Goal: Transaction & Acquisition: Purchase product/service

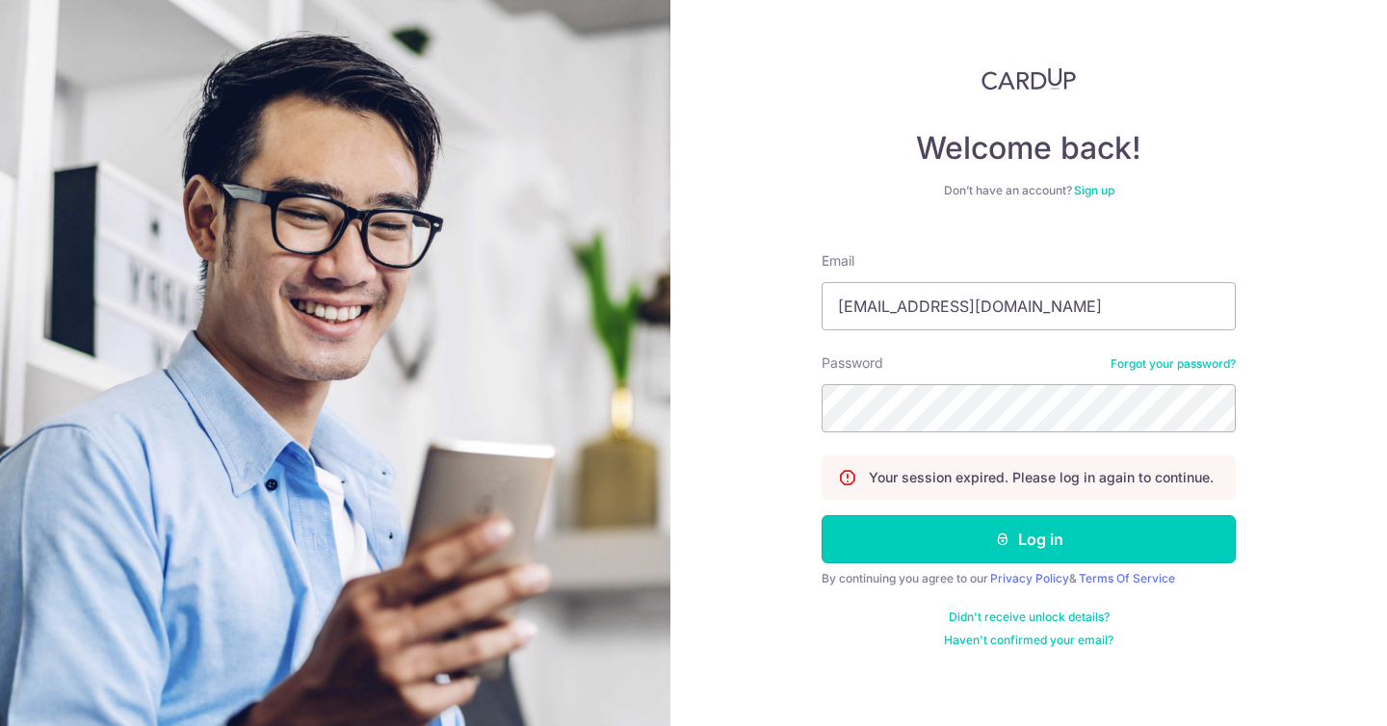
click button "Log in"
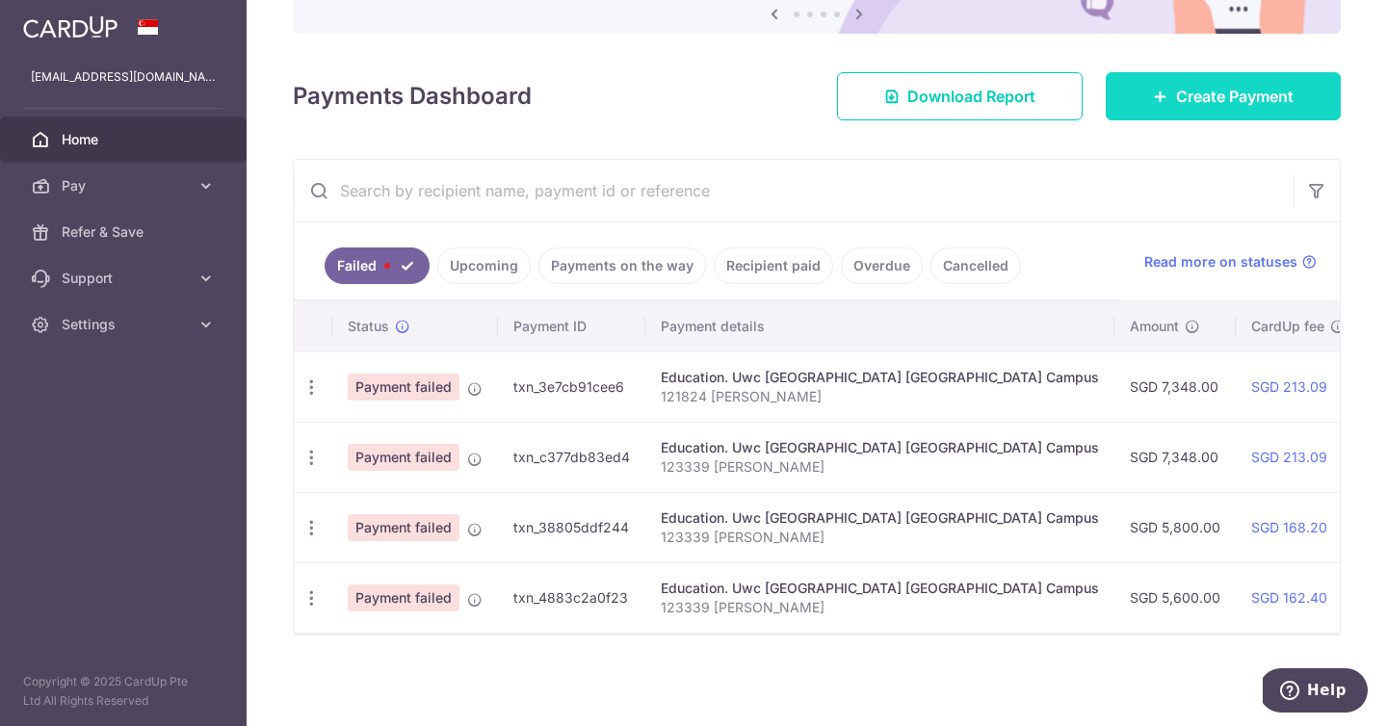
click at [1214, 94] on span "Create Payment" at bounding box center [1235, 96] width 118 height 23
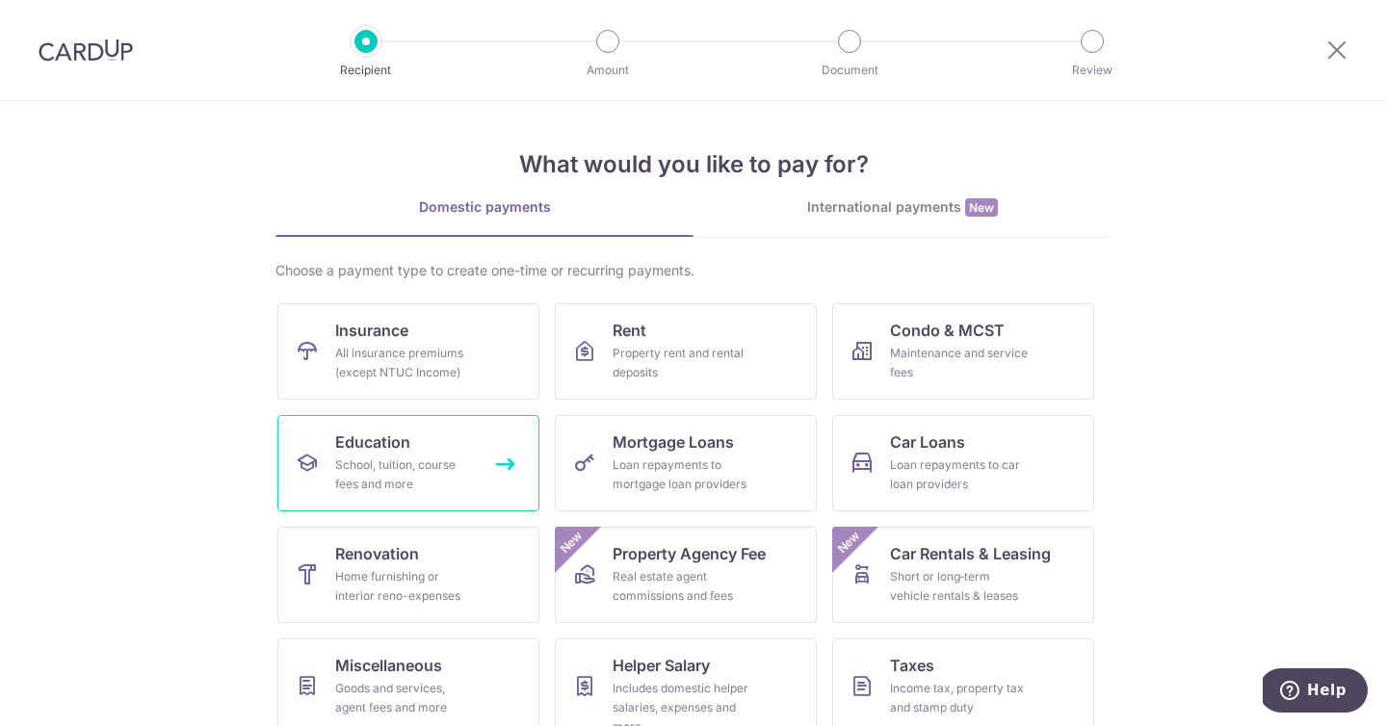
click at [433, 485] on div "School, tuition, course fees and more" at bounding box center [404, 475] width 139 height 39
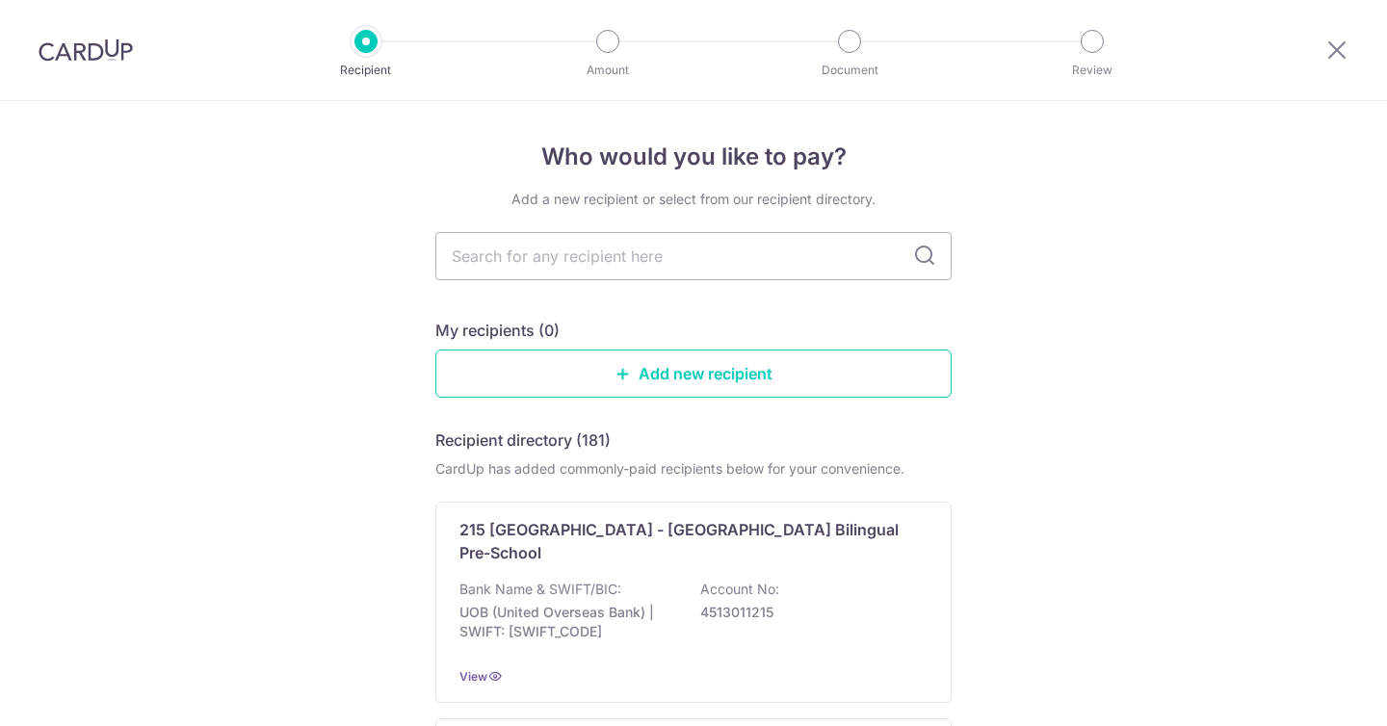
click at [768, 234] on input "text" at bounding box center [693, 256] width 516 height 48
type input "u"
type input "uwc"
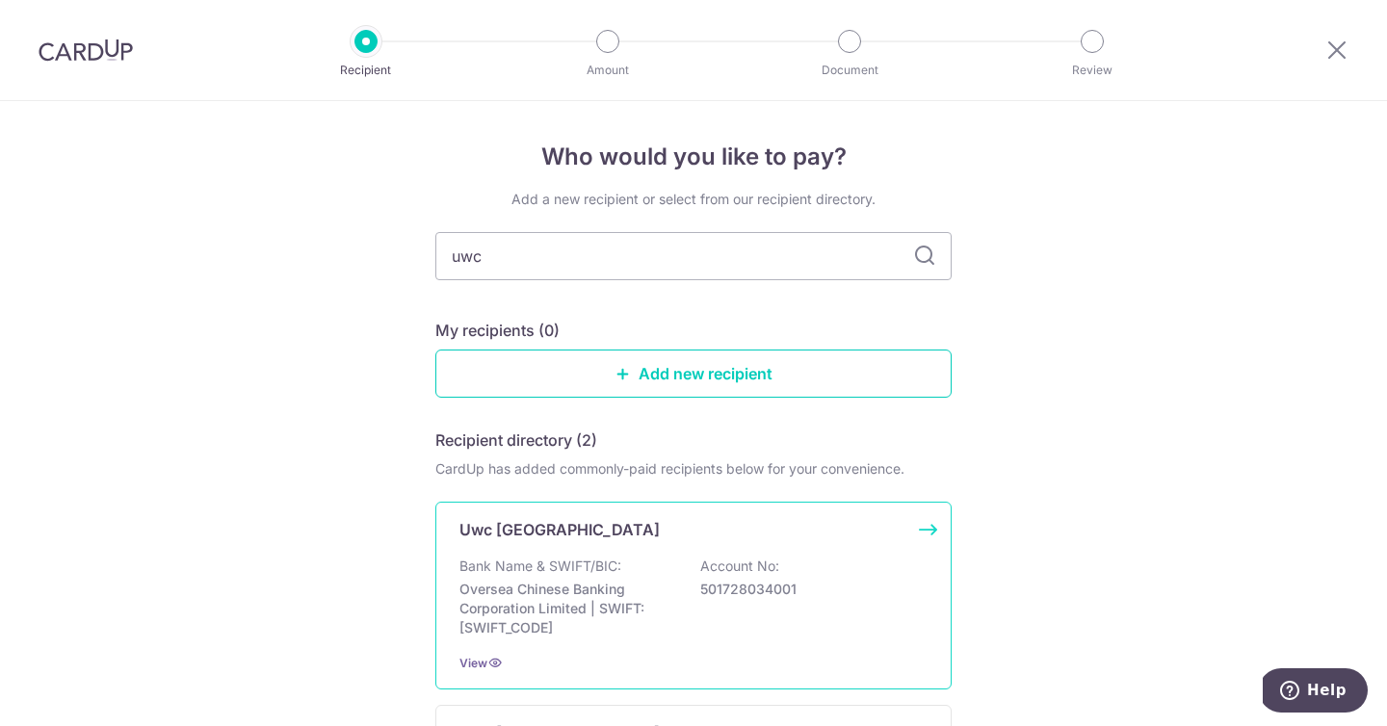
click at [642, 515] on div "Uwc South East Asia Dover Campus Bank Name & SWIFT/BIC: Oversea Chinese Banking…" at bounding box center [693, 596] width 516 height 188
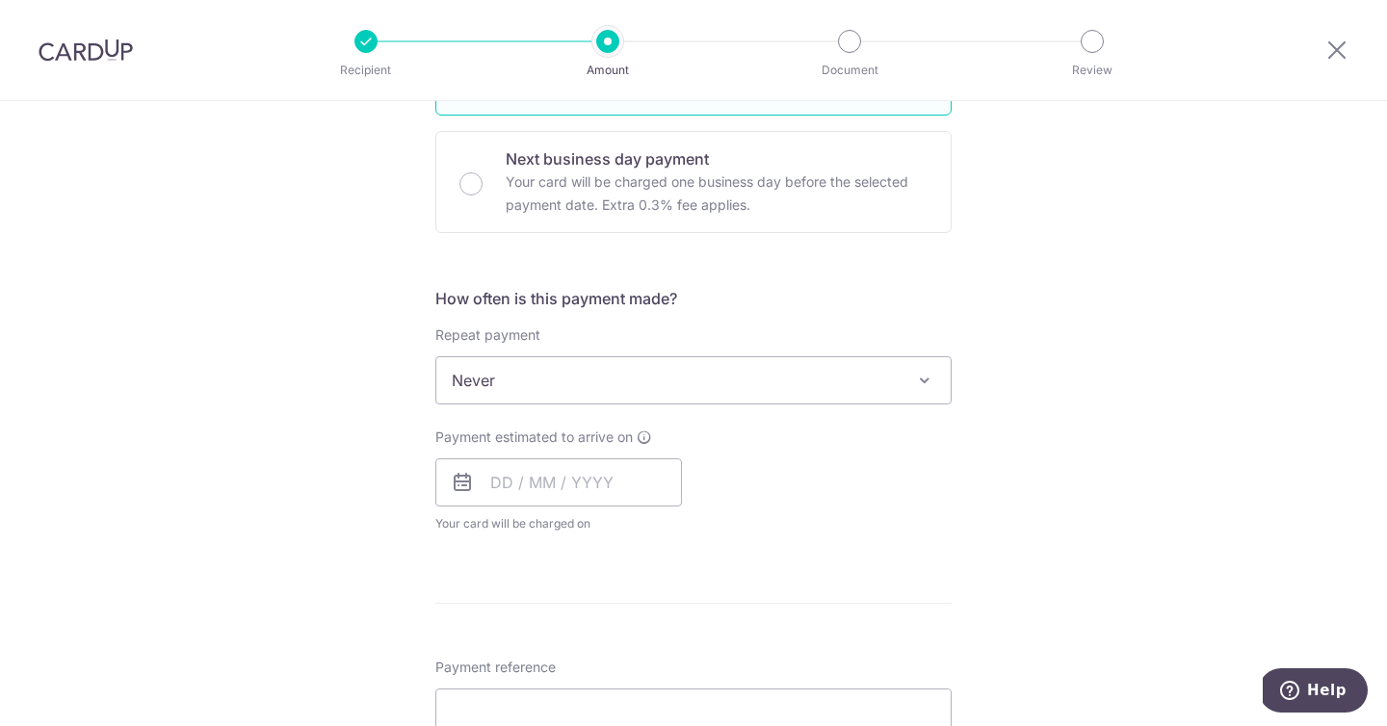
scroll to position [580, 0]
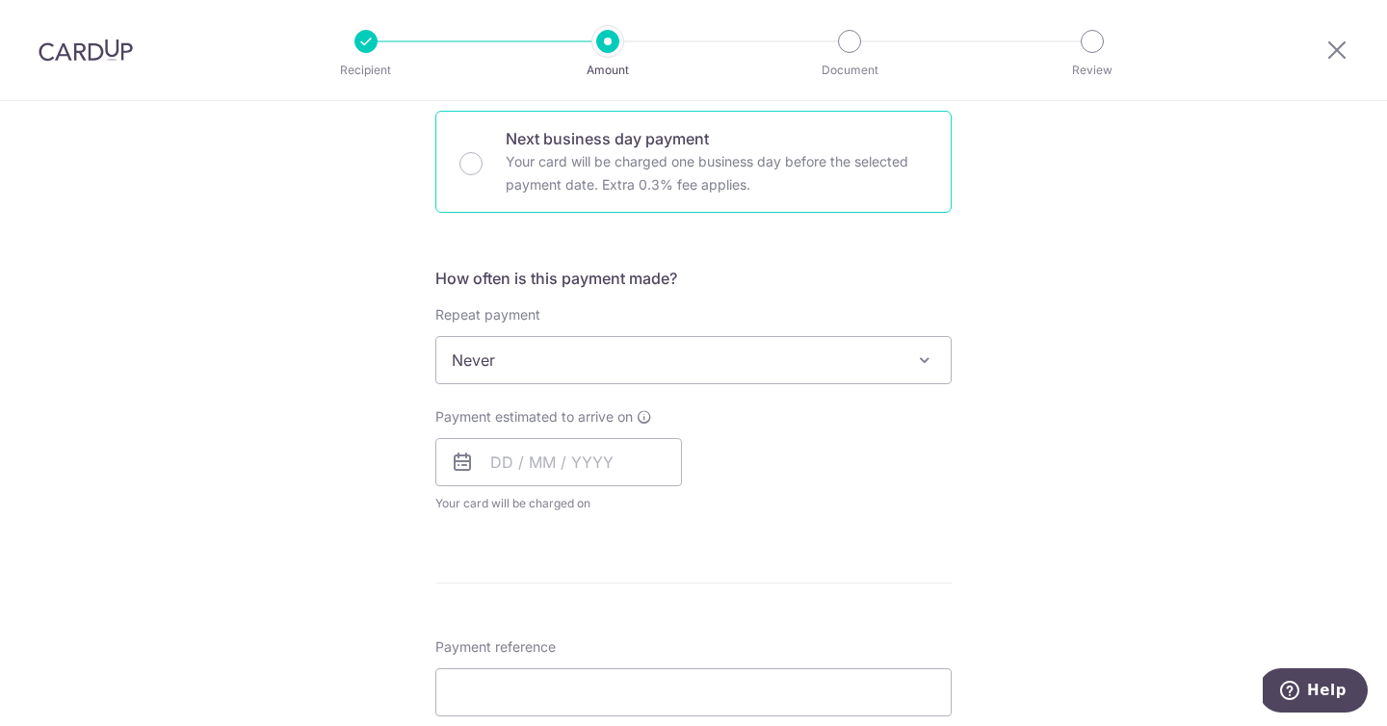
click at [471, 175] on div "Next business day payment Your card will be charged one business day before the…" at bounding box center [693, 162] width 516 height 102
radio input "false"
radio input "true"
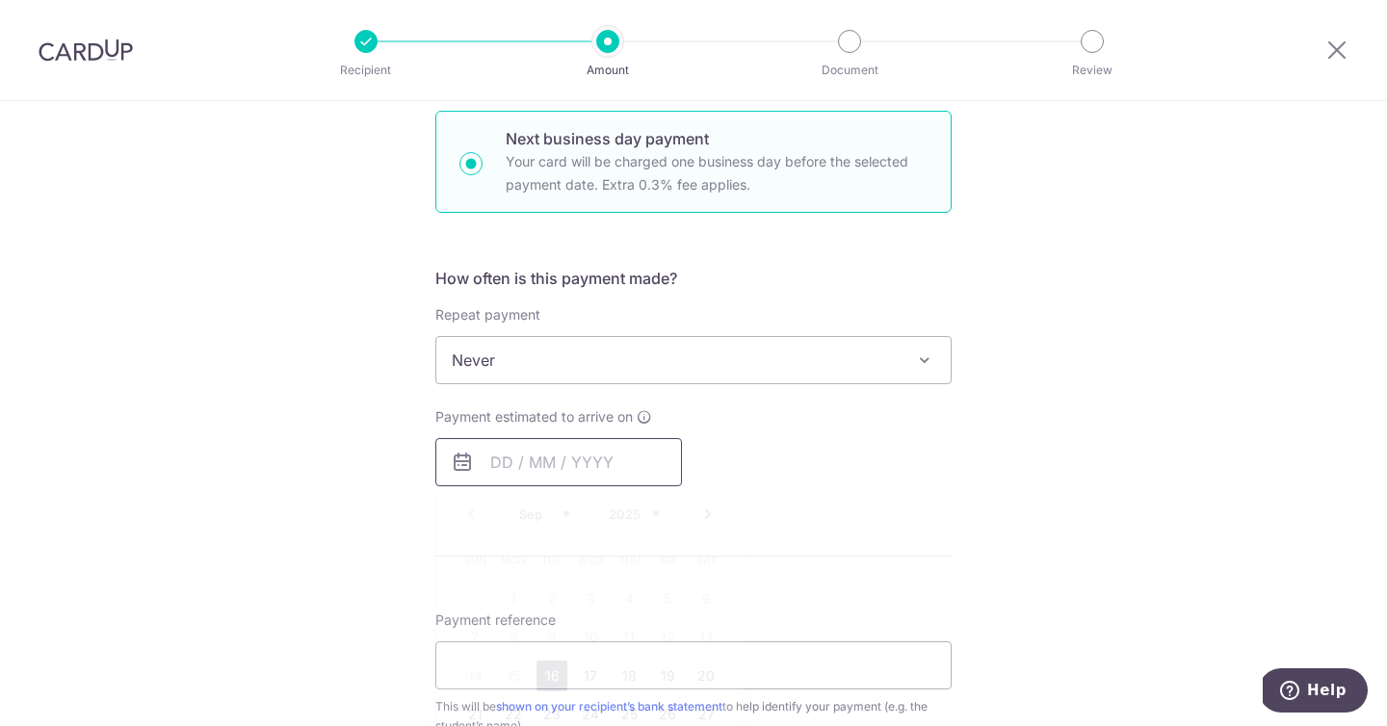
click at [486, 461] on input "text" at bounding box center [558, 462] width 247 height 48
click at [409, 617] on div "Tell us more about your payment Enter payment amount SGD Select Card Select opt…" at bounding box center [693, 377] width 1387 height 1712
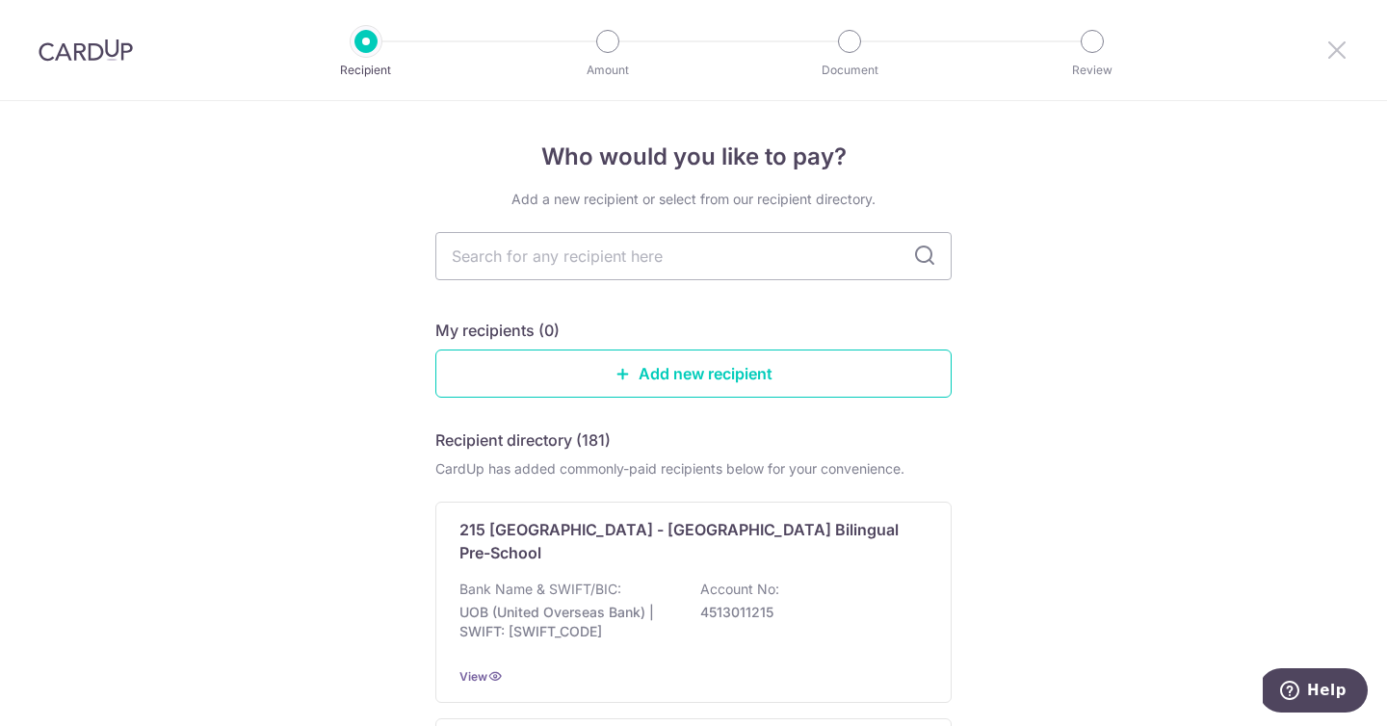
drag, startPoint x: 1358, startPoint y: 39, endPoint x: 1342, endPoint y: 39, distance: 16.4
click at [1354, 39] on div at bounding box center [1337, 50] width 100 height 100
click at [1341, 39] on icon at bounding box center [1337, 50] width 23 height 24
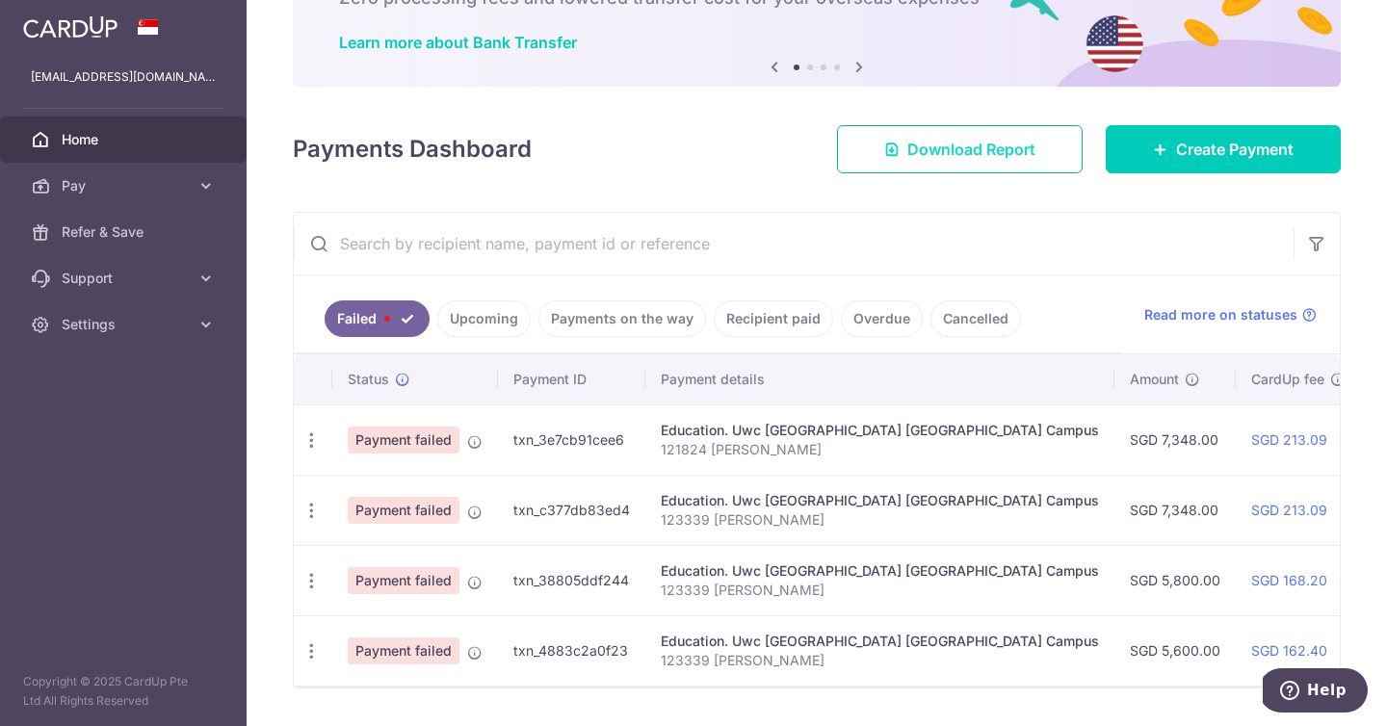
scroll to position [190, 0]
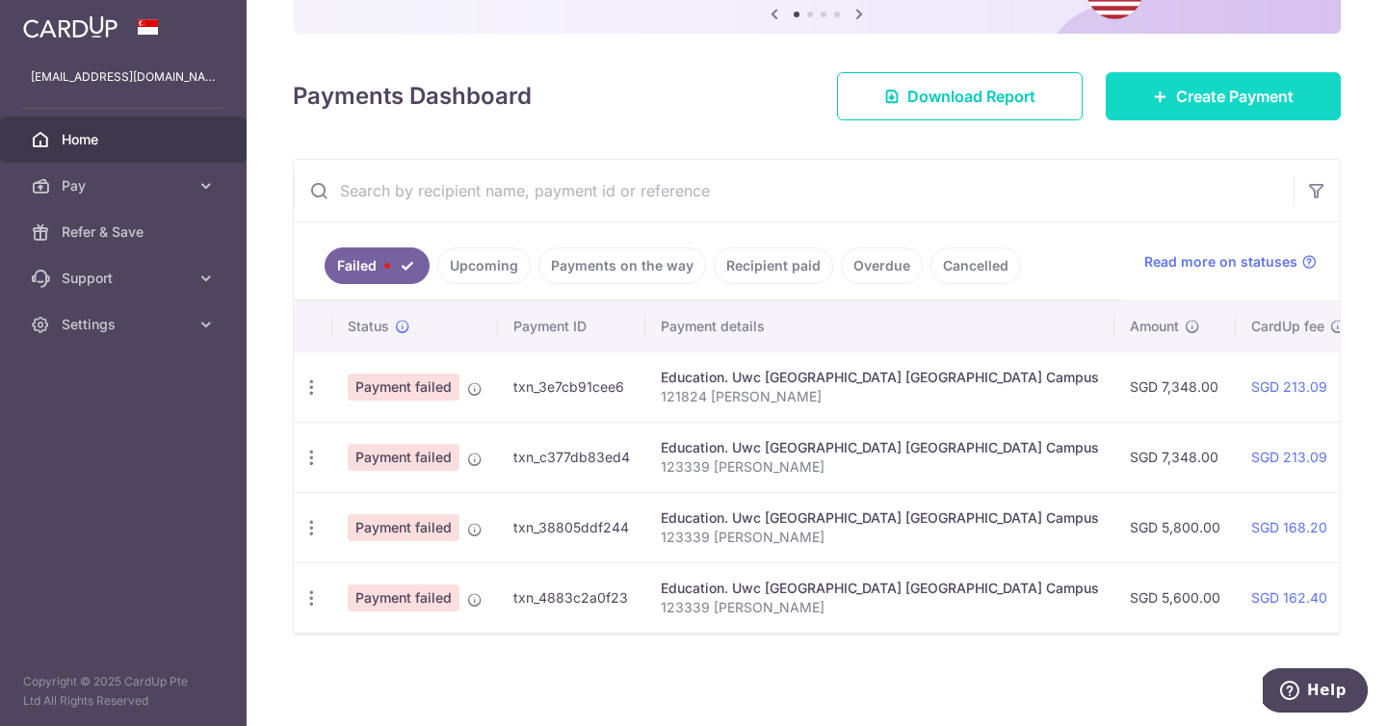
click at [1145, 111] on link "Create Payment" at bounding box center [1223, 96] width 235 height 48
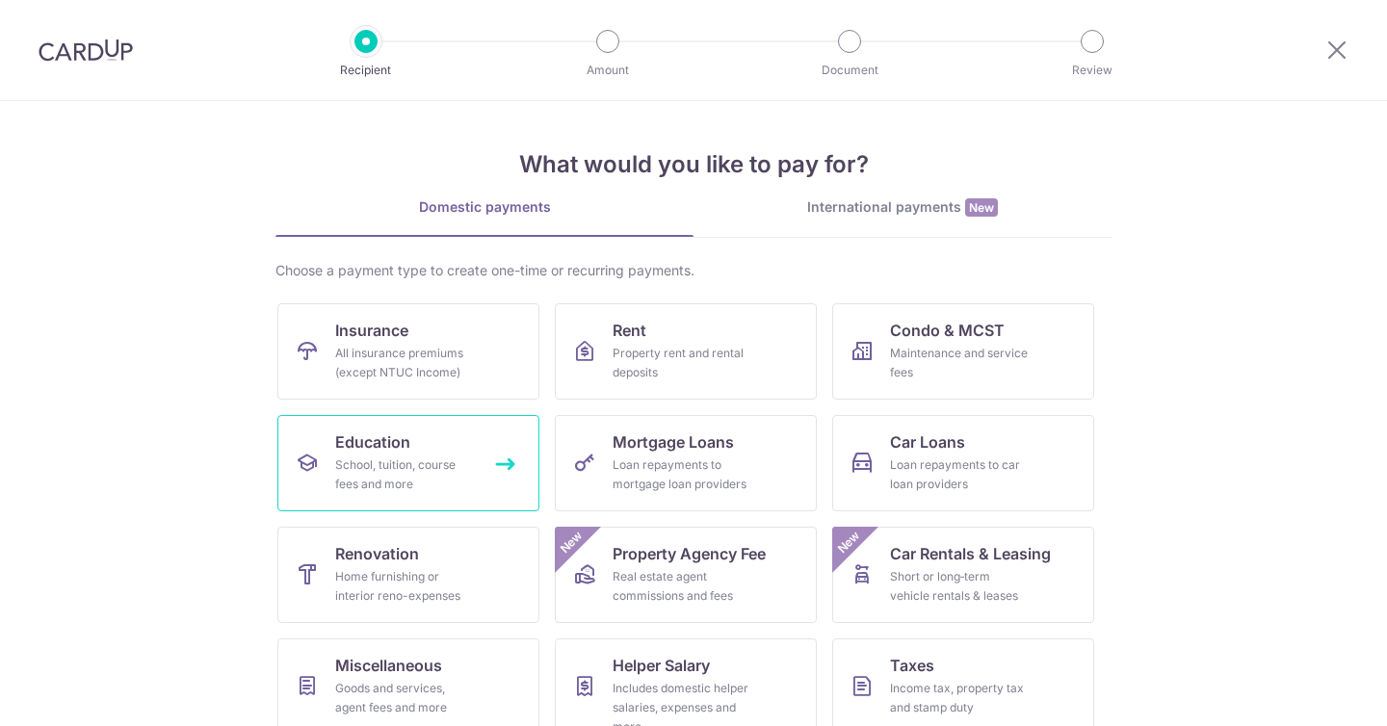
click at [386, 459] on div "School, tuition, course fees and more" at bounding box center [404, 475] width 139 height 39
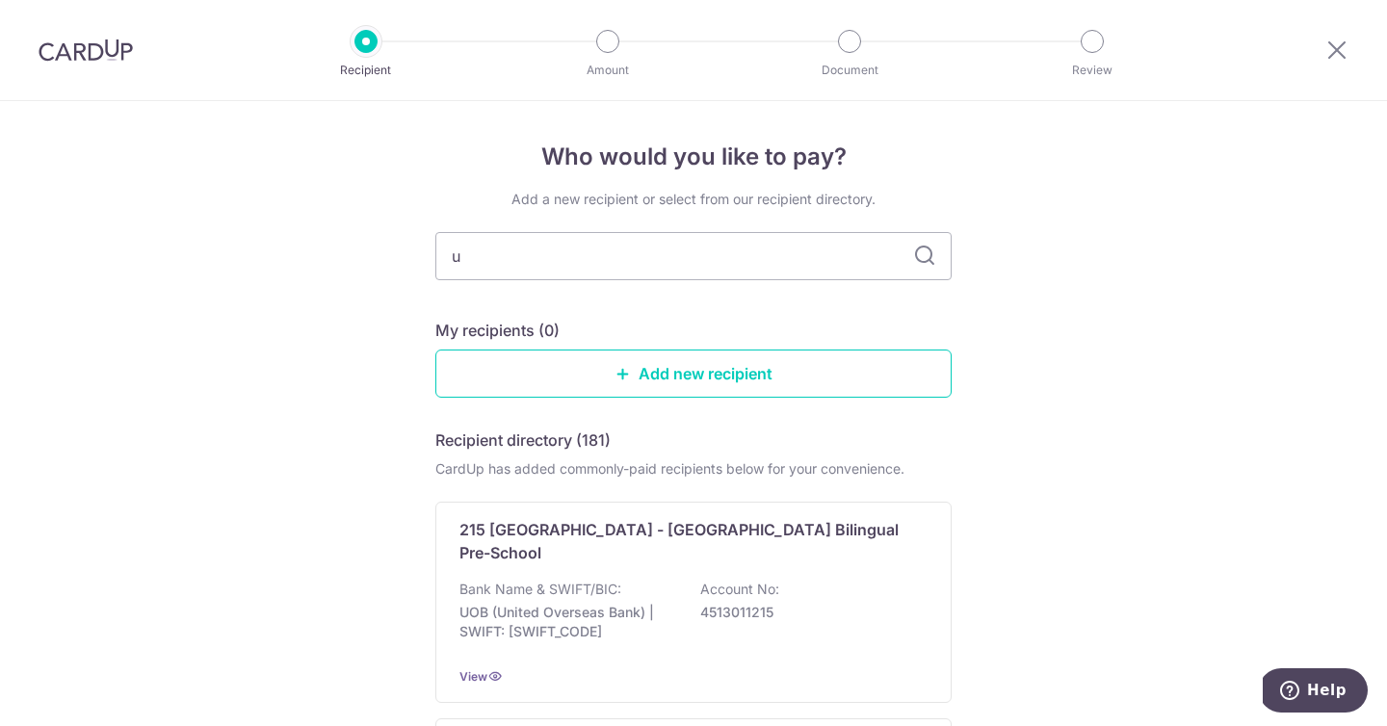
type input "uw"
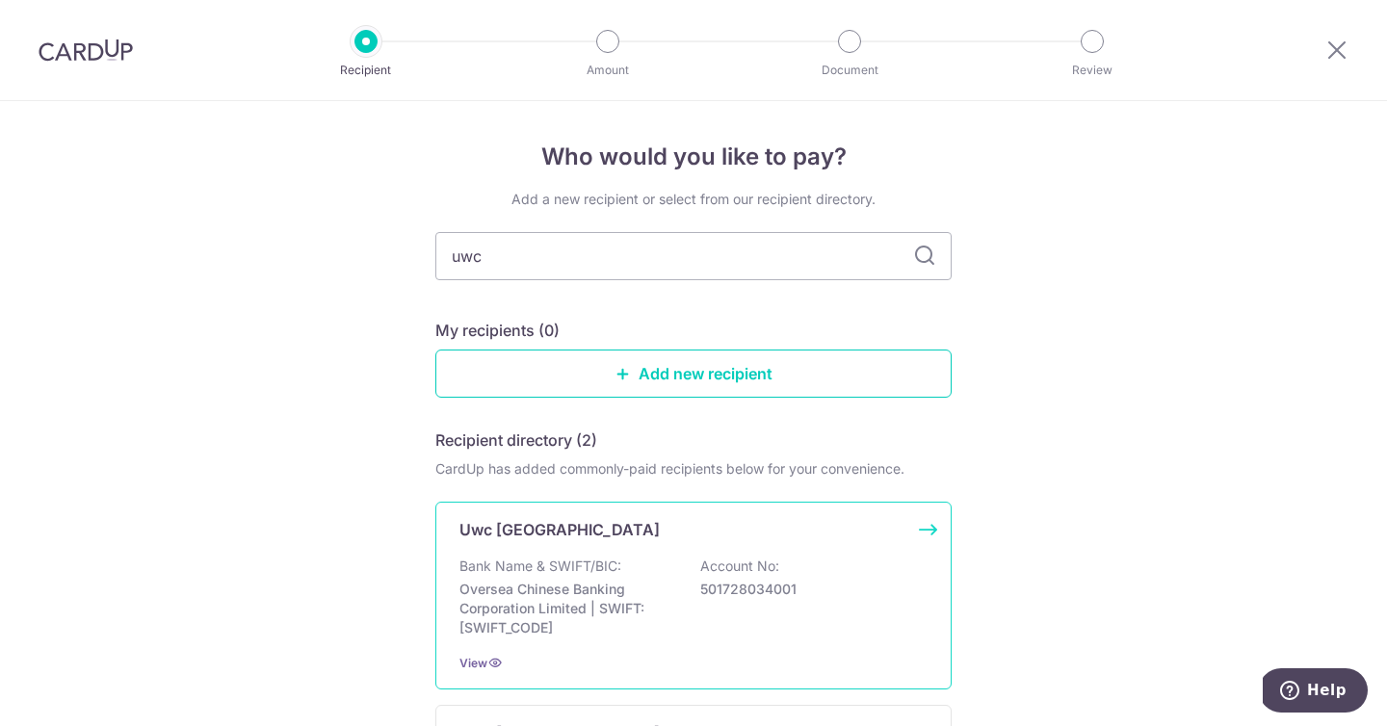
type input "uwc"
click at [547, 527] on p "Uwc South East Asia Dover Campus" at bounding box center [559, 529] width 200 height 23
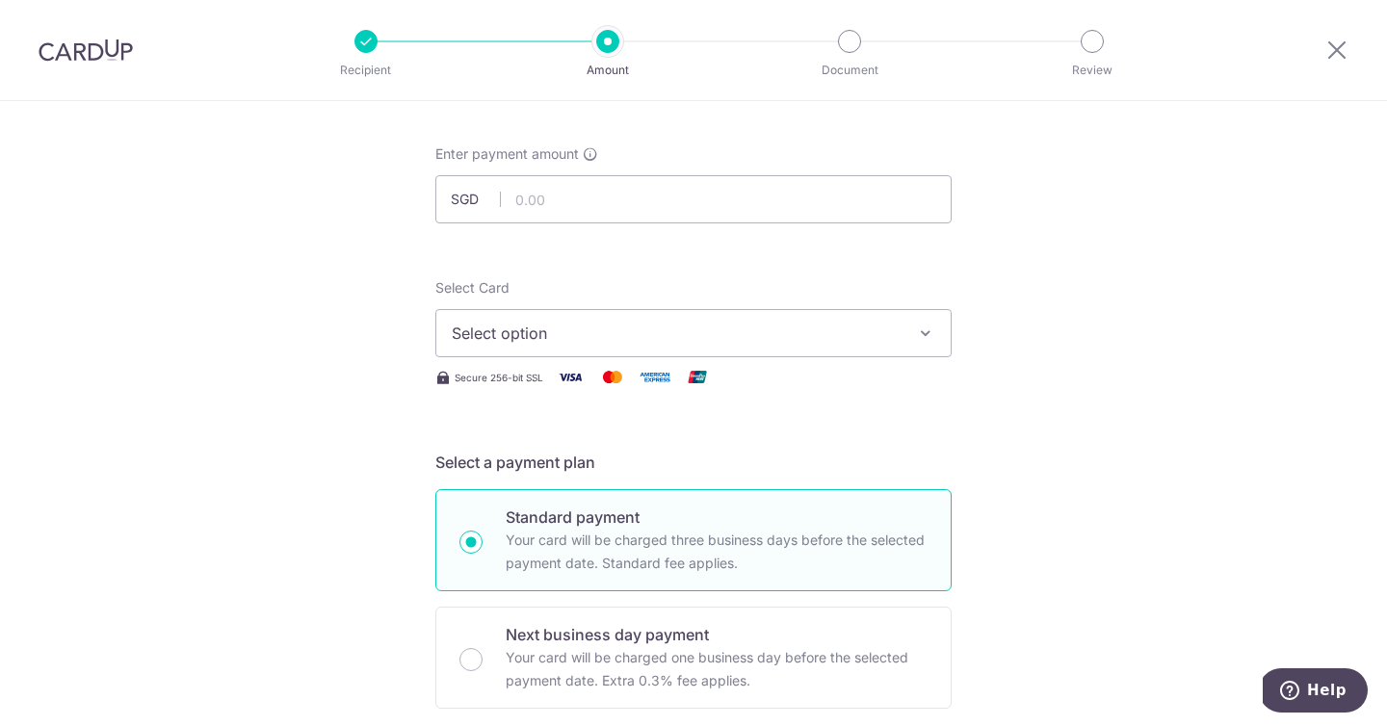
scroll to position [88, 0]
click at [547, 197] on input "text" at bounding box center [693, 195] width 516 height 48
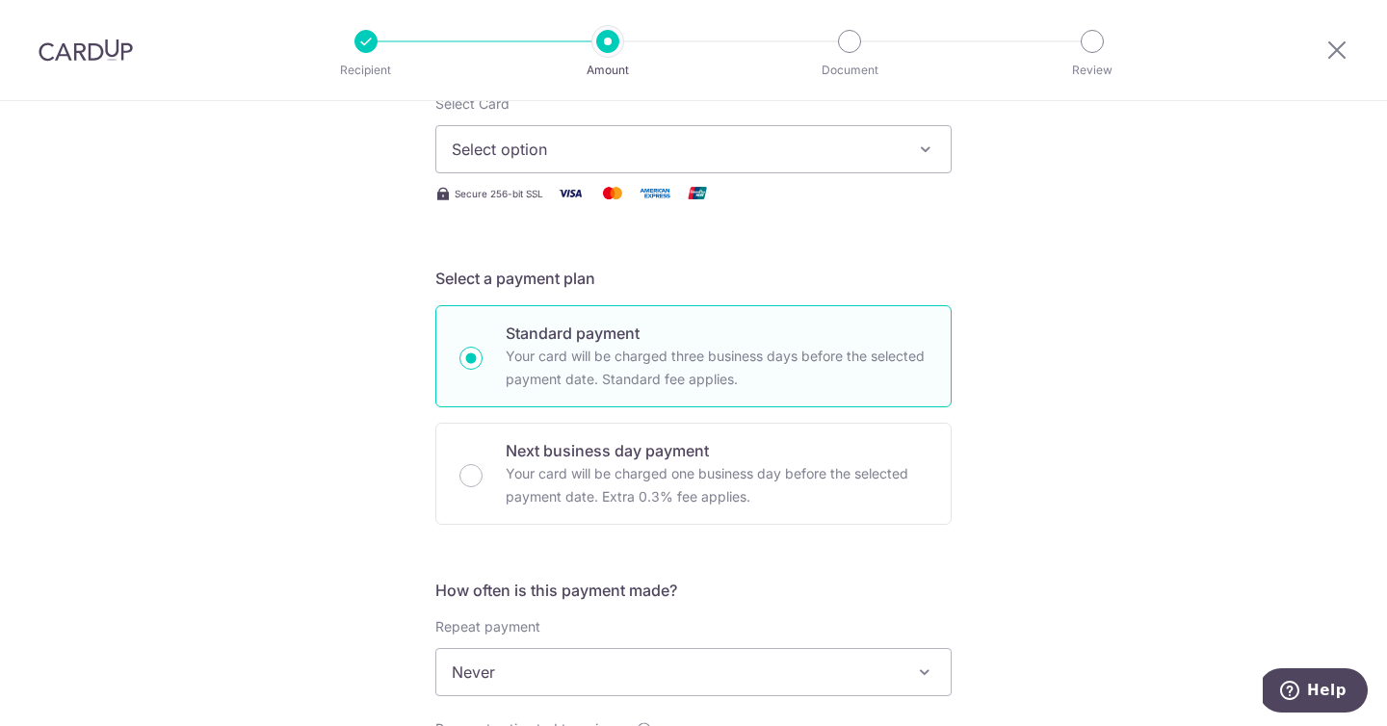
scroll to position [332, 0]
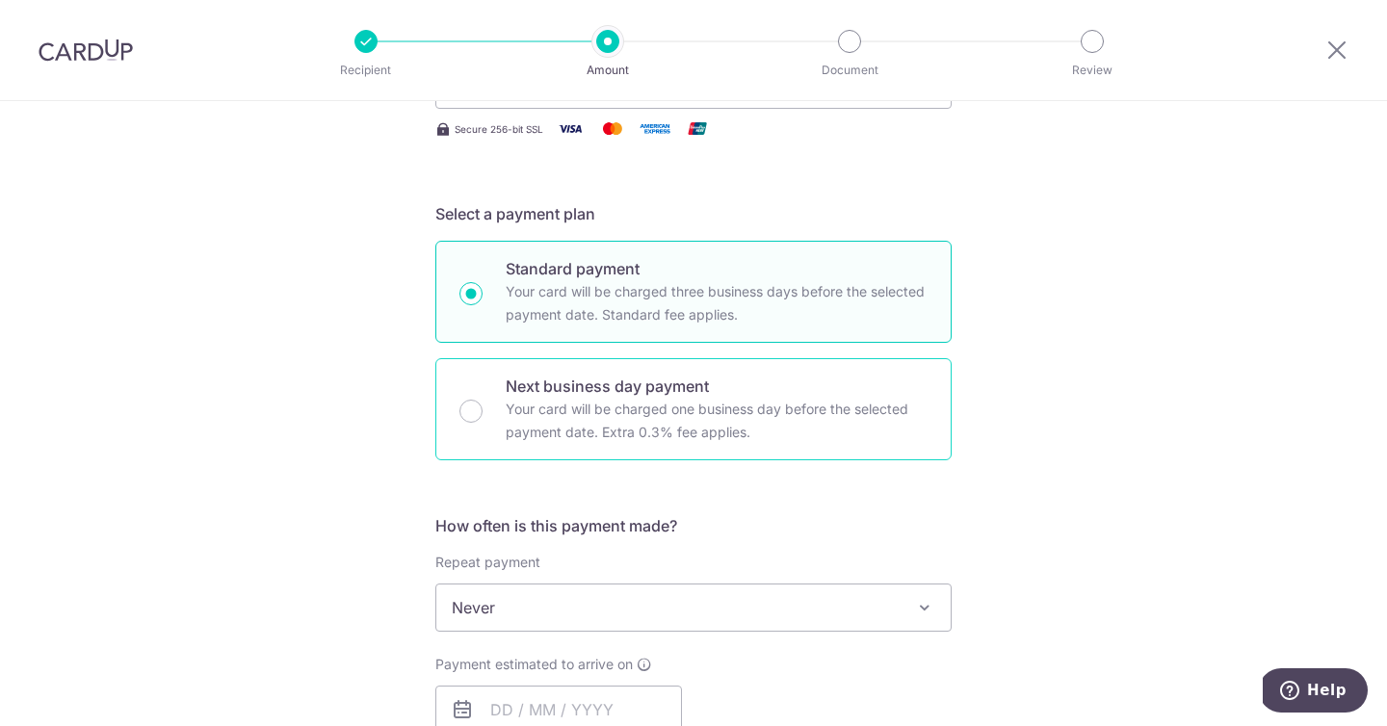
type input "3,900.00"
click at [492, 419] on div "Next business day payment Your card will be charged one business day before the…" at bounding box center [693, 409] width 516 height 102
radio input "false"
radio input "true"
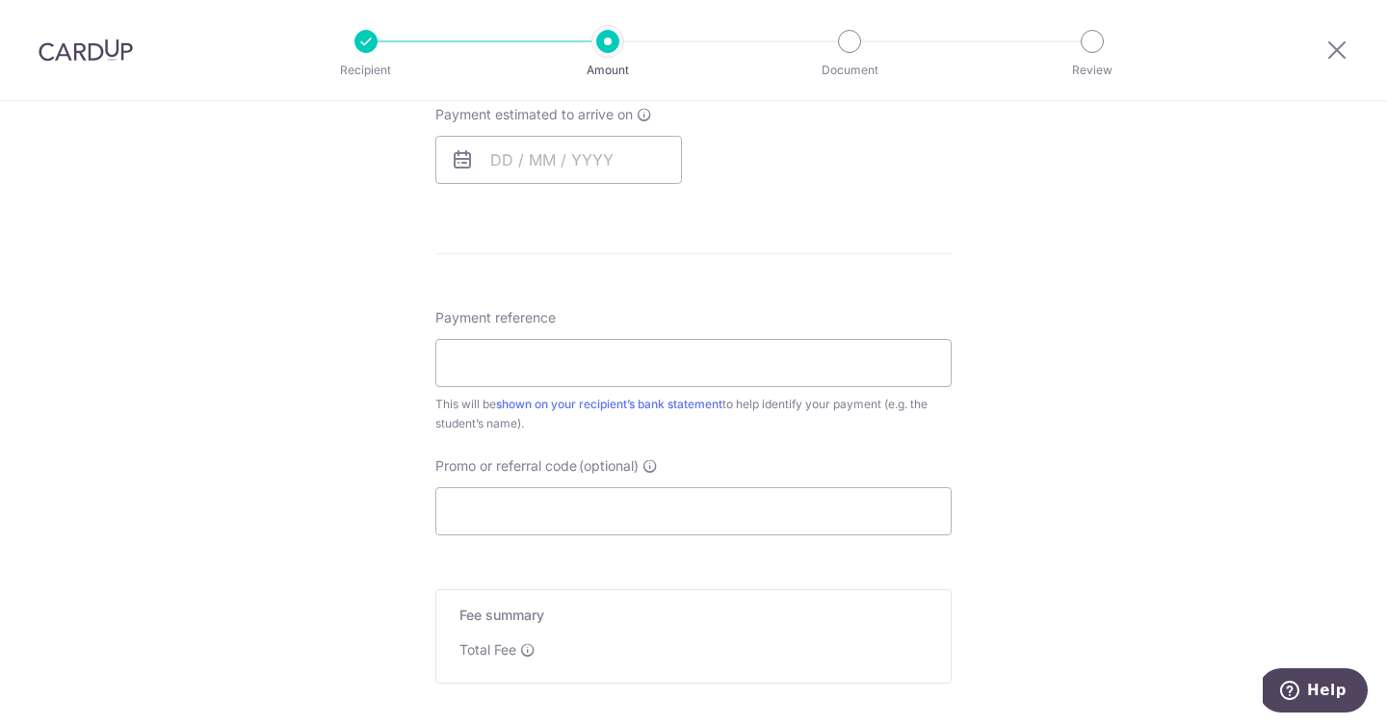
scroll to position [890, 0]
click at [558, 164] on input "text" at bounding box center [558, 152] width 247 height 48
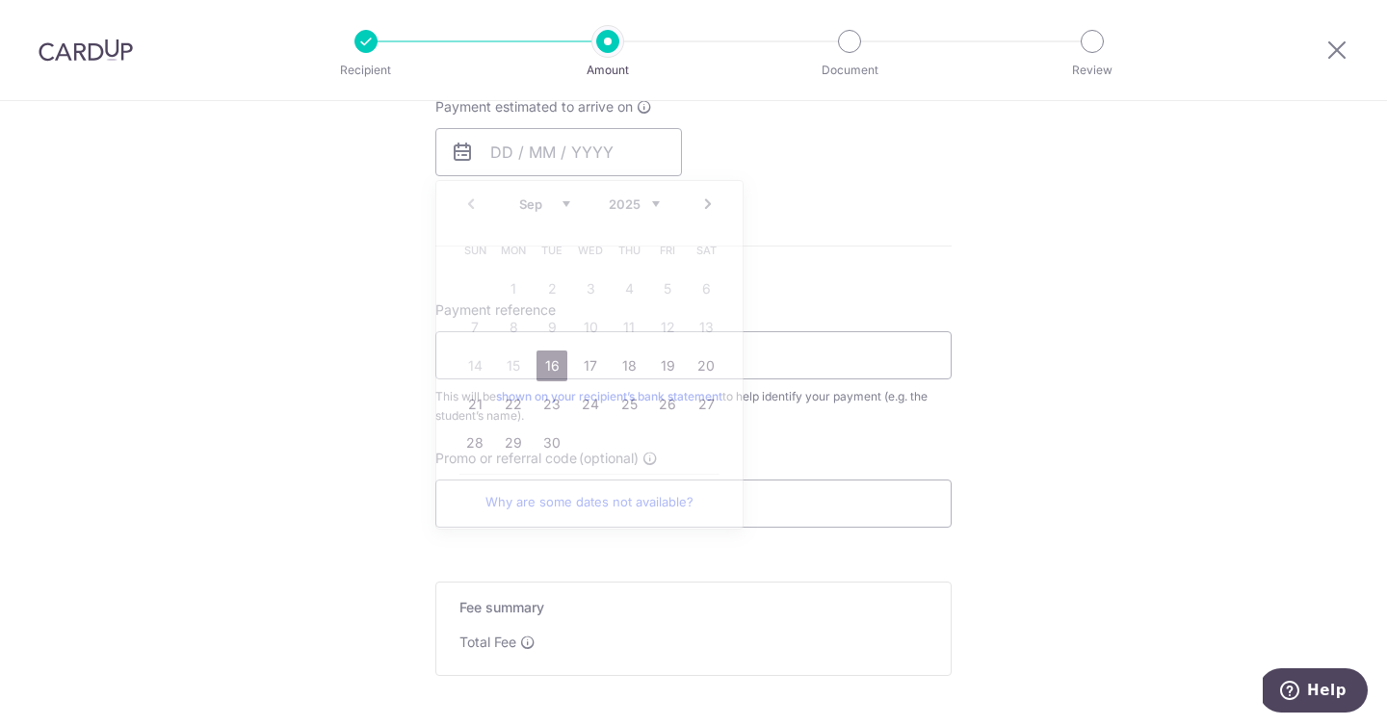
click at [298, 486] on div "Tell us more about your payment Enter payment amount SGD 3,900.00 3900.00 Selec…" at bounding box center [693, 67] width 1387 height 1712
click at [1333, 55] on icon at bounding box center [1337, 50] width 23 height 24
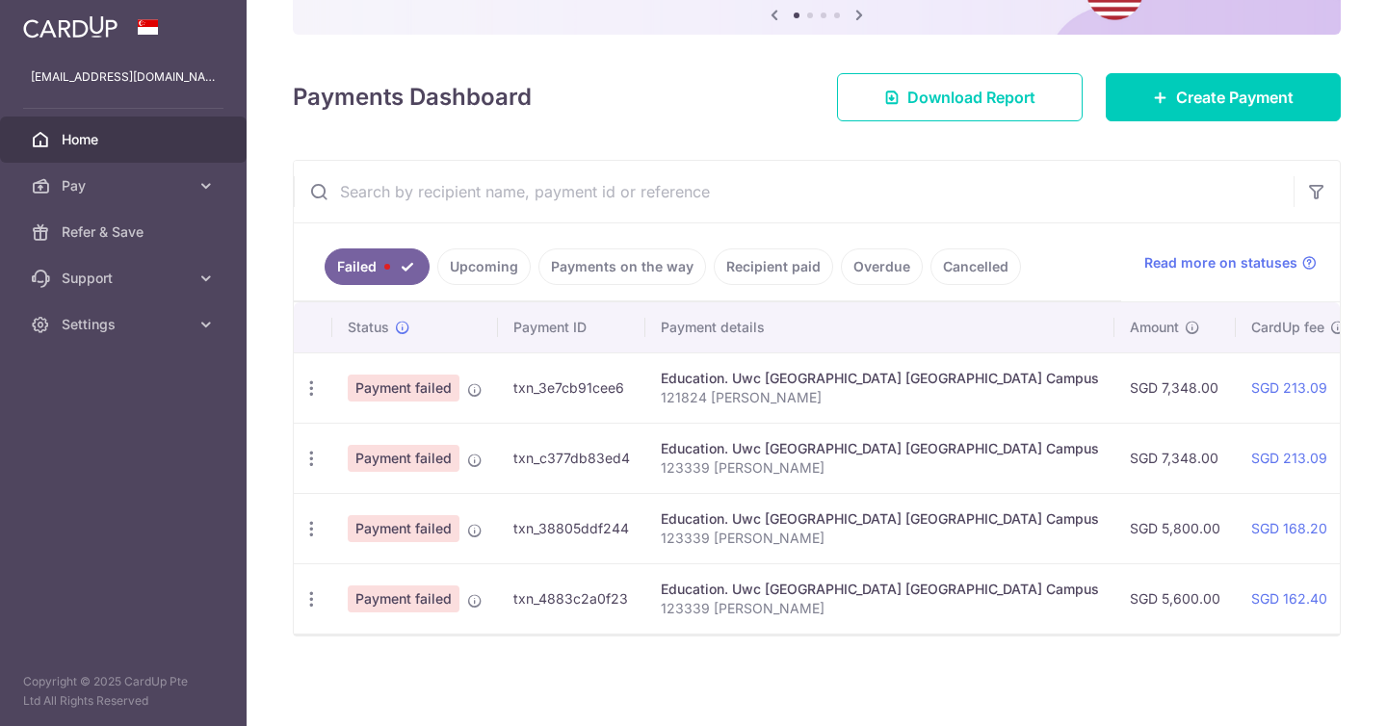
scroll to position [190, 0]
click at [578, 253] on link "Payments on the way" at bounding box center [622, 266] width 168 height 37
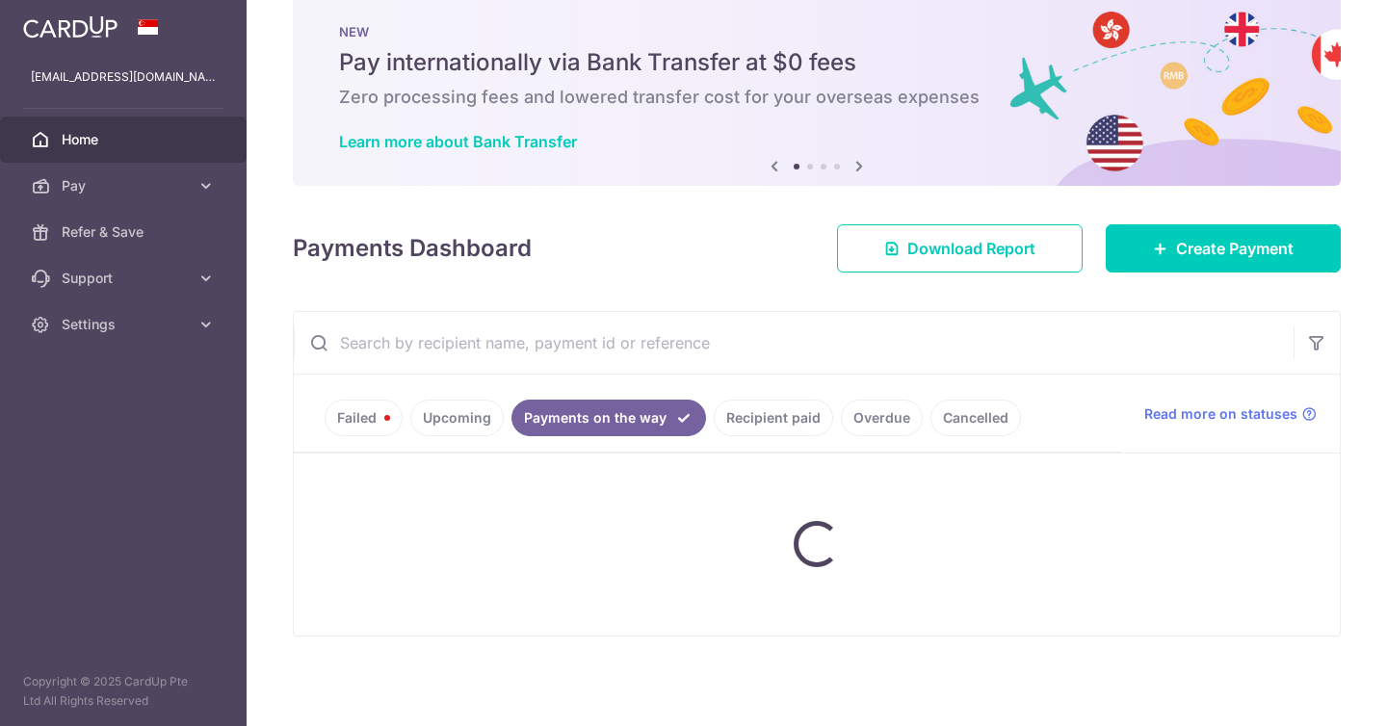
scroll to position [119, 0]
